Goal: Navigation & Orientation: Find specific page/section

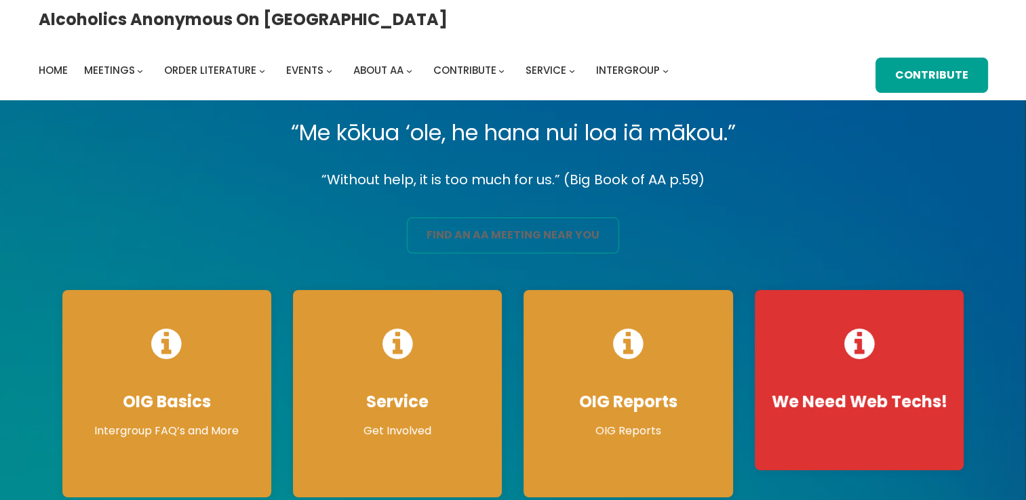
click at [506, 239] on link "find an aa meeting near you" at bounding box center [513, 236] width 212 height 36
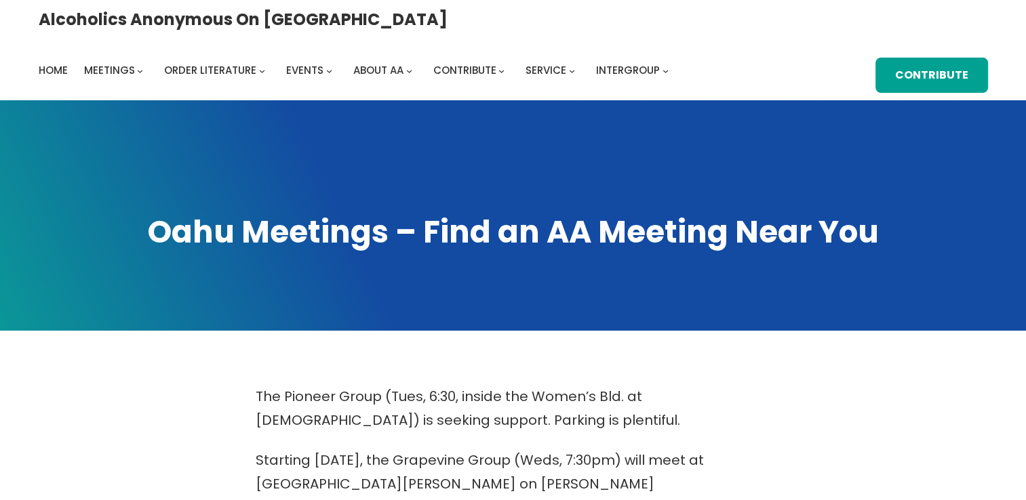
scroll to position [437, 0]
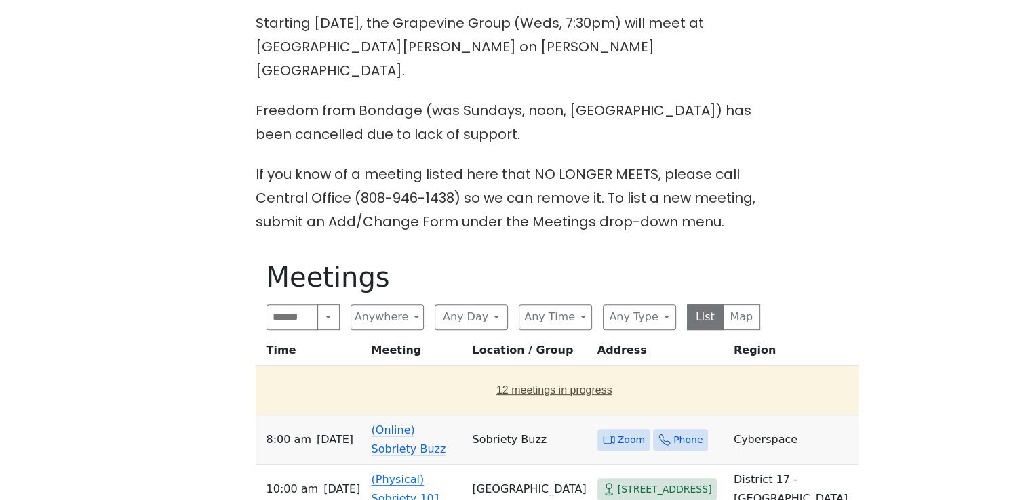
click at [489, 386] on button "12 meetings in progress" at bounding box center [554, 390] width 587 height 38
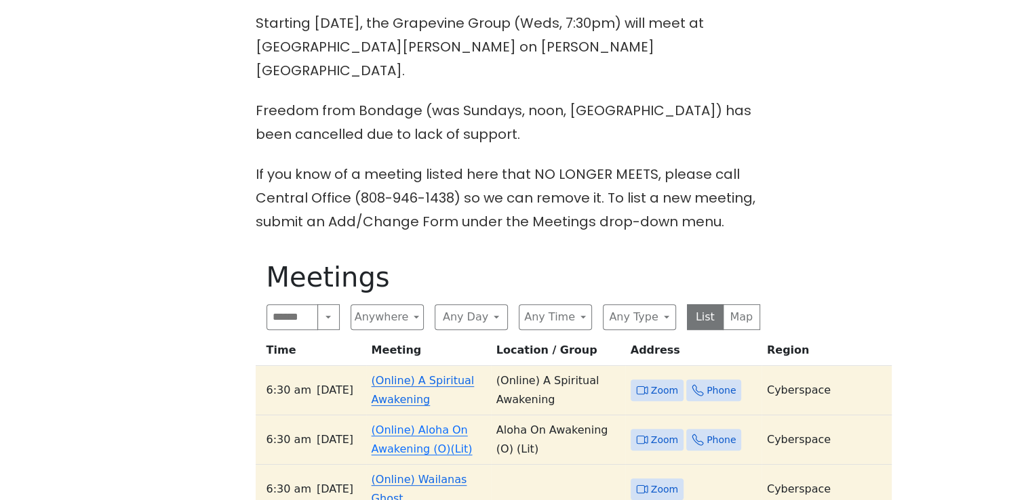
click at [651, 382] on span "Zoom" at bounding box center [664, 390] width 27 height 17
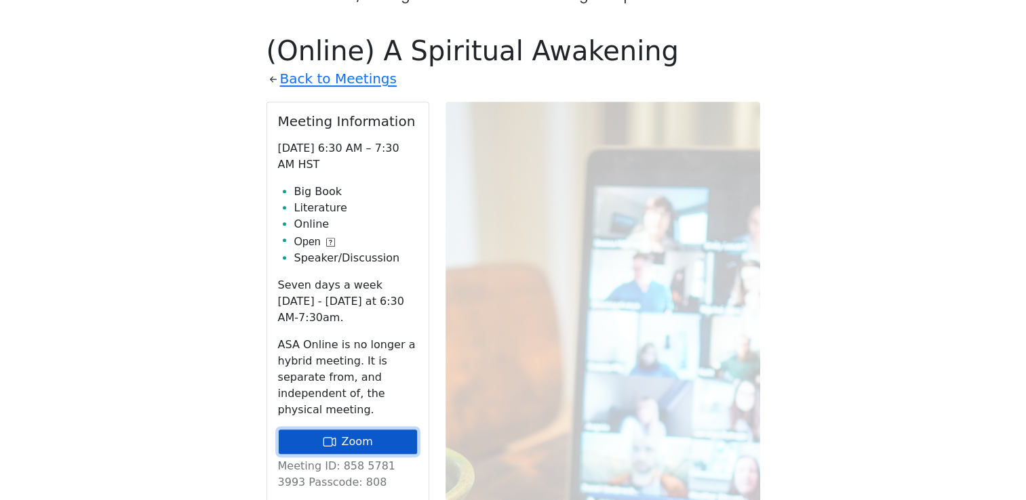
click at [358, 429] on link "Zoom" at bounding box center [348, 442] width 140 height 26
